Goal: Information Seeking & Learning: Learn about a topic

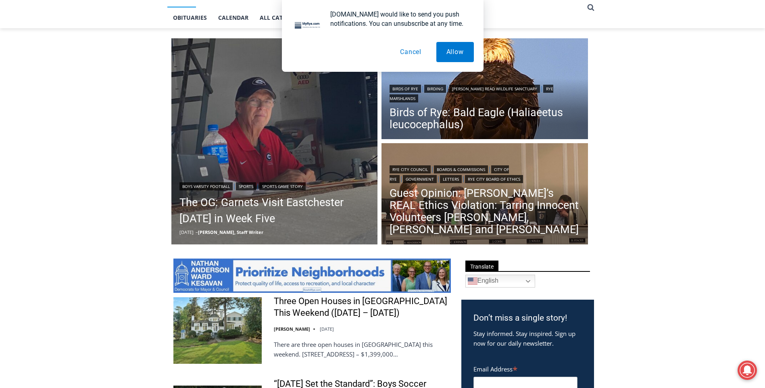
scroll to position [227, 0]
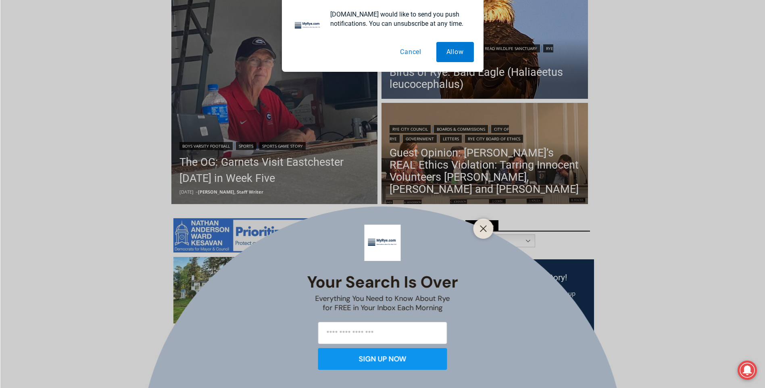
click at [412, 54] on button "Cancel" at bounding box center [411, 52] width 42 height 20
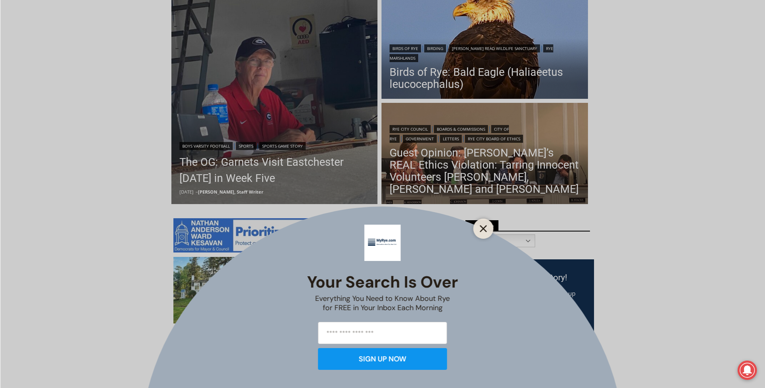
click at [480, 225] on button "Close" at bounding box center [483, 228] width 11 height 11
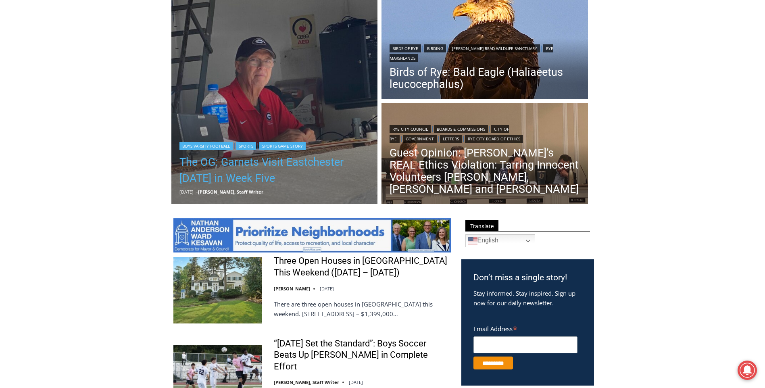
click at [249, 178] on link "The OG: Garnets Visit Eastchester [DATE] in Week Five" at bounding box center [274, 170] width 190 height 32
